Goal: Ask a question

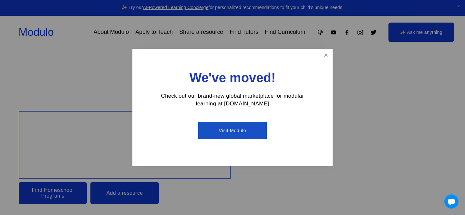
scroll to position [12, 0]
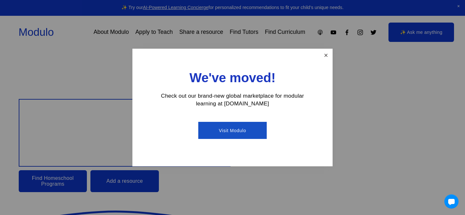
click at [331, 57] on link "Close" at bounding box center [325, 55] width 11 height 11
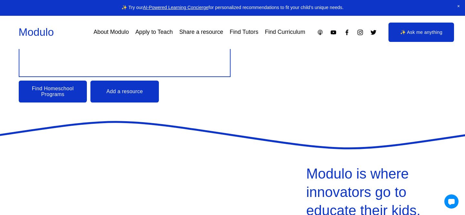
scroll to position [106, 0]
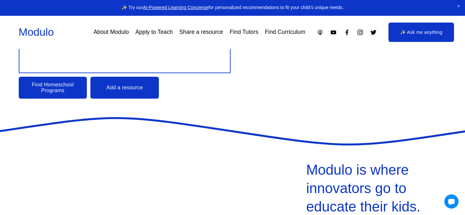
click at [68, 82] on link "Find Homeschool Programs" at bounding box center [53, 88] width 68 height 22
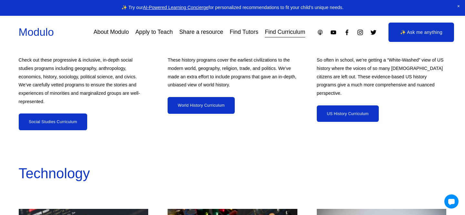
scroll to position [2622, 0]
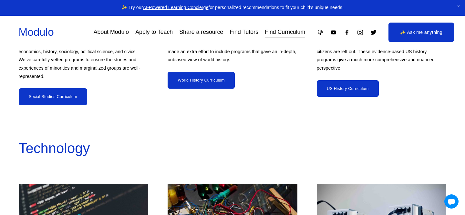
click at [401, 33] on link "✨ Ask me anything" at bounding box center [420, 32] width 65 height 19
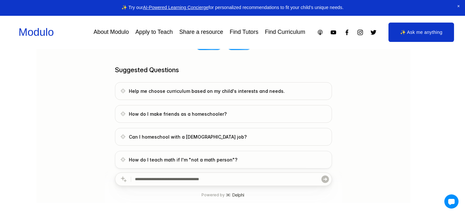
scroll to position [136, 0]
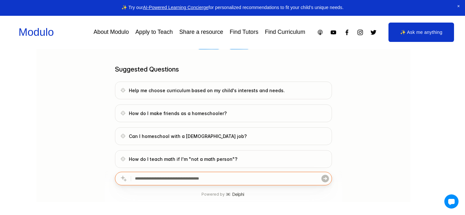
click at [201, 176] on input "text" at bounding box center [228, 178] width 186 height 13
